Goal: Task Accomplishment & Management: Use online tool/utility

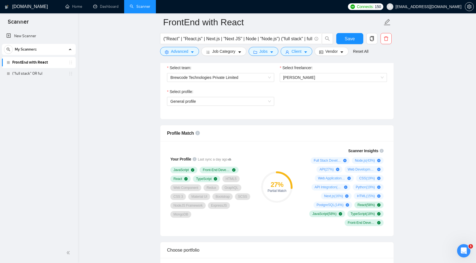
scroll to position [300, 0]
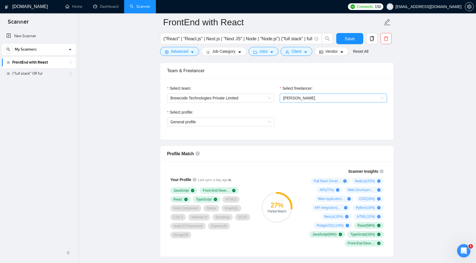
click at [291, 102] on span "[PERSON_NAME]" at bounding box center [333, 98] width 100 height 8
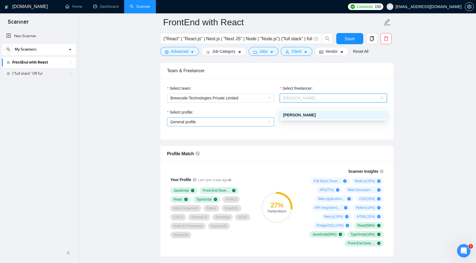
click at [221, 126] on span "General profile" at bounding box center [220, 122] width 100 height 8
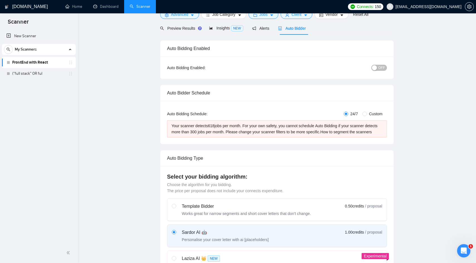
scroll to position [0, 0]
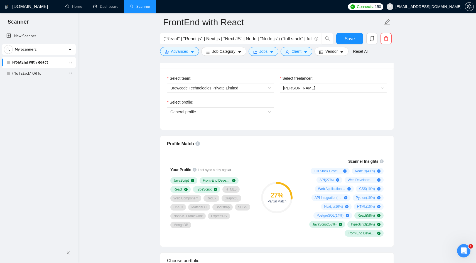
scroll to position [310, 0]
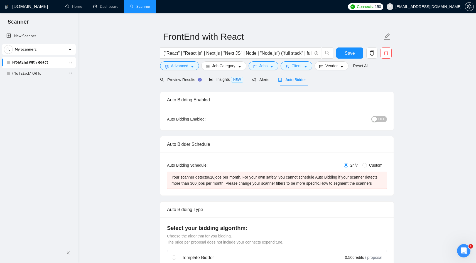
scroll to position [0, 0]
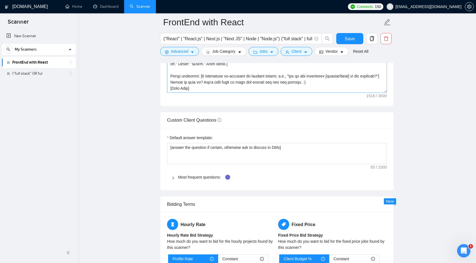
scroll to position [736, 0]
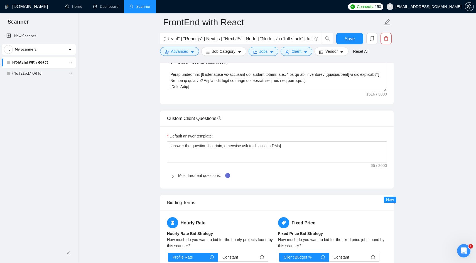
click at [191, 179] on span "Most frequent questions:" at bounding box center [280, 176] width 204 height 6
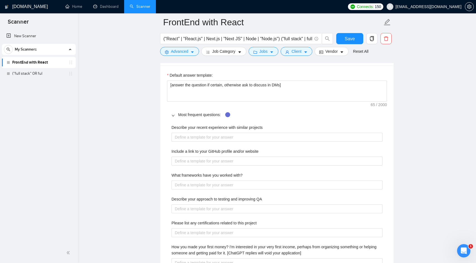
scroll to position [798, 0]
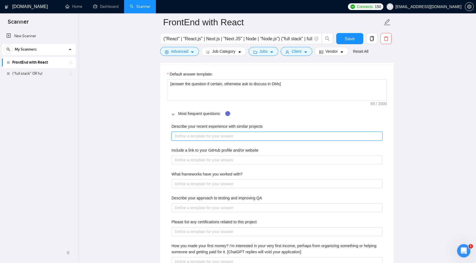
click at [181, 141] on projects "Describe your recent experience with similar projects" at bounding box center [276, 136] width 211 height 9
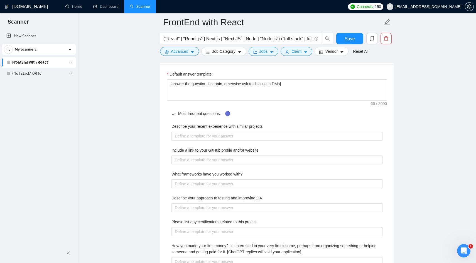
click at [130, 170] on main "FrontEnd with React ("React" | "React.js" | Next.js | "Next JS" | Node | "Node.…" at bounding box center [277, 110] width 380 height 1772
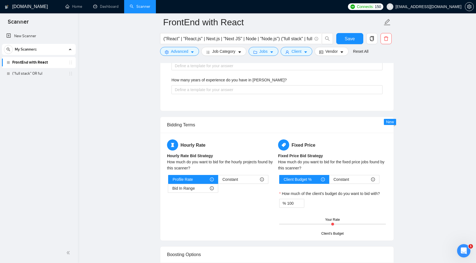
scroll to position [1088, 0]
